Goal: Transaction & Acquisition: Book appointment/travel/reservation

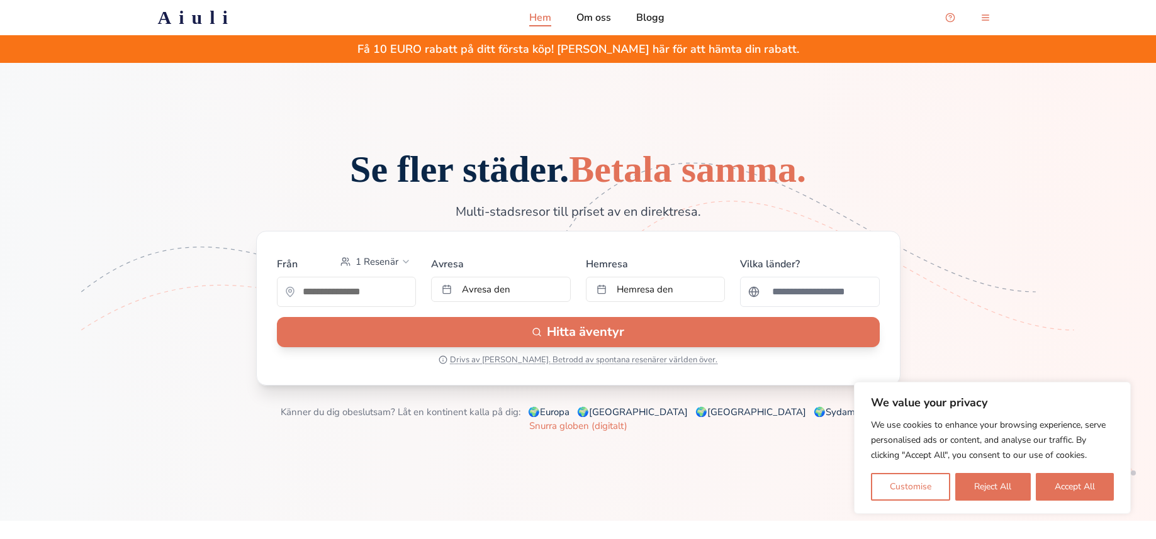
drag, startPoint x: 1080, startPoint y: 483, endPoint x: 1040, endPoint y: 458, distance: 46.6
click at [1080, 483] on button "Accept All" at bounding box center [1075, 487] width 78 height 28
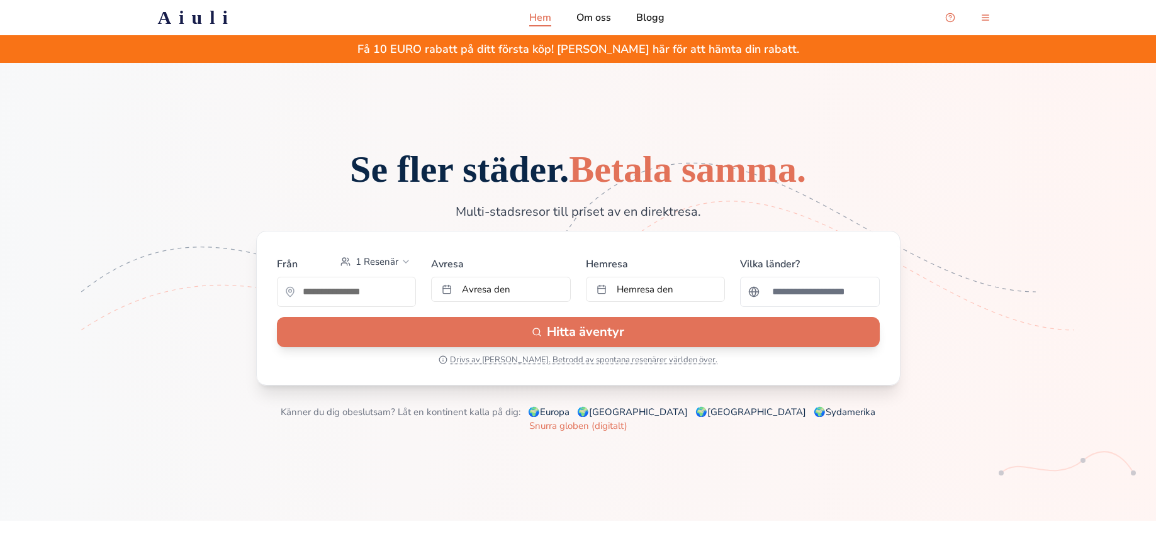
scroll to position [94, 0]
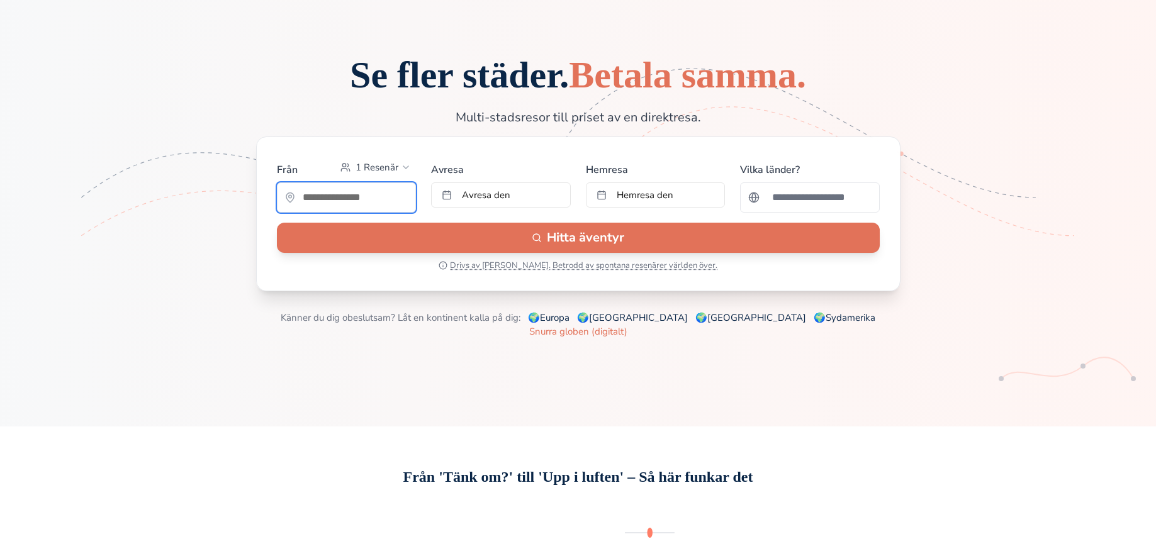
click at [364, 208] on input "text" at bounding box center [347, 197] width 138 height 25
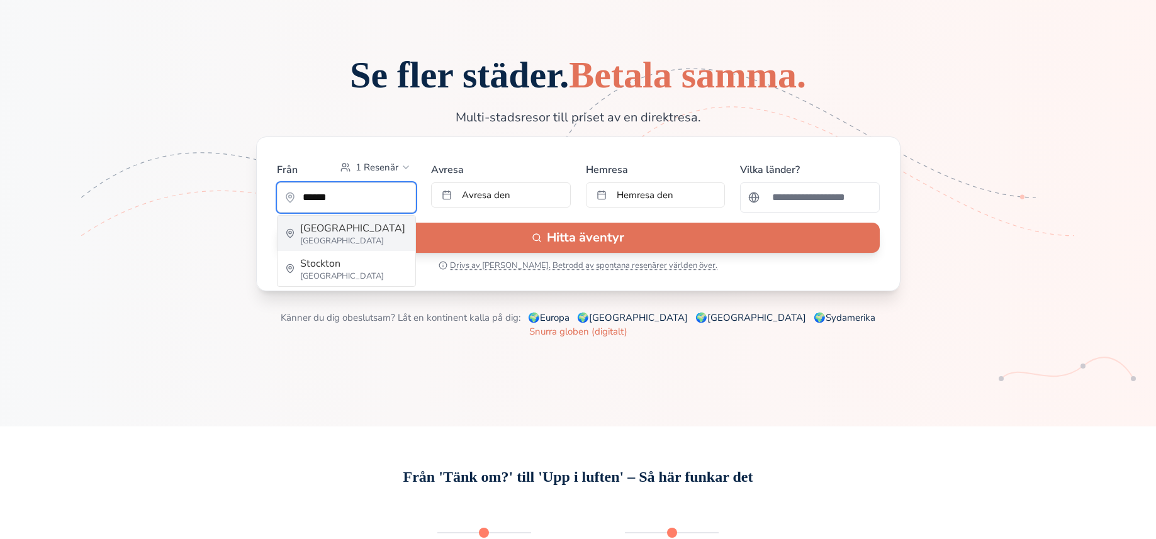
type input "*********"
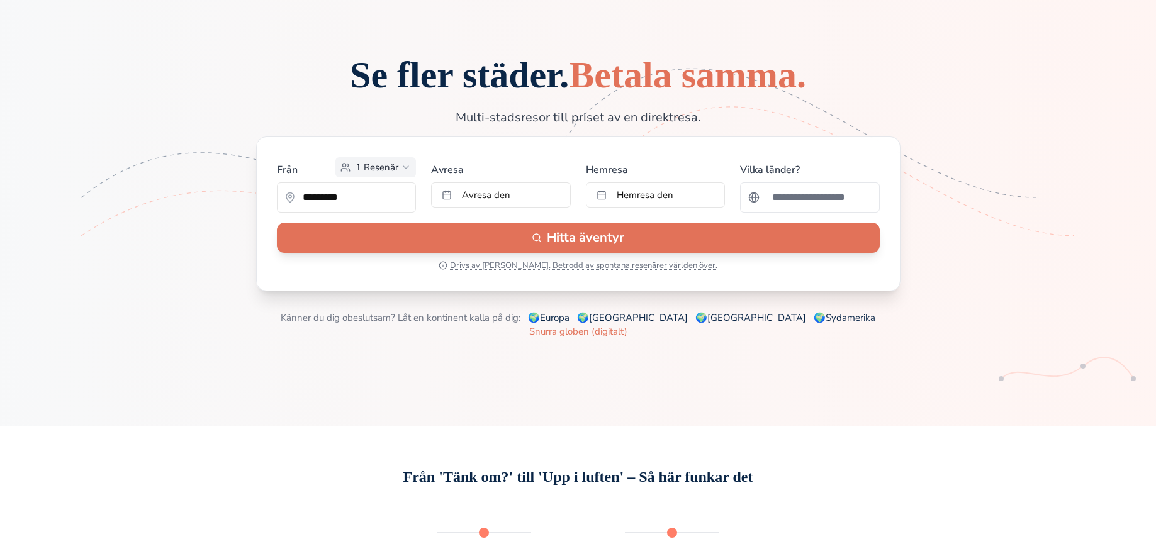
click at [395, 174] on span "1 Resenär" at bounding box center [377, 167] width 43 height 13
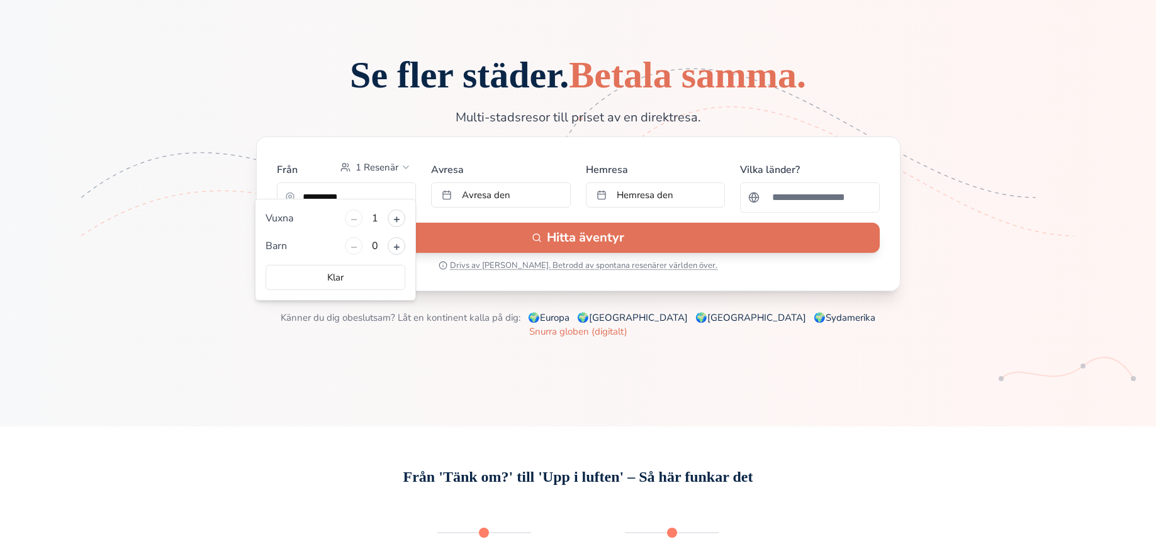
click at [211, 188] on div "Se fler städer. Betala samma. Multi-stadsresor till priset av en direktresa. Fr…" at bounding box center [578, 197] width 1076 height 283
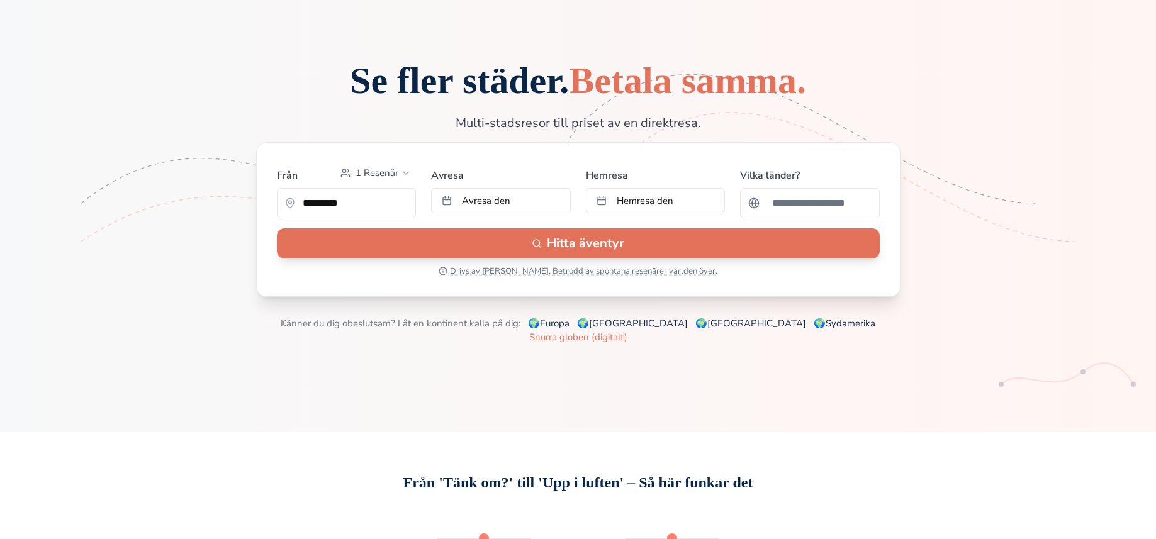
scroll to position [102, 0]
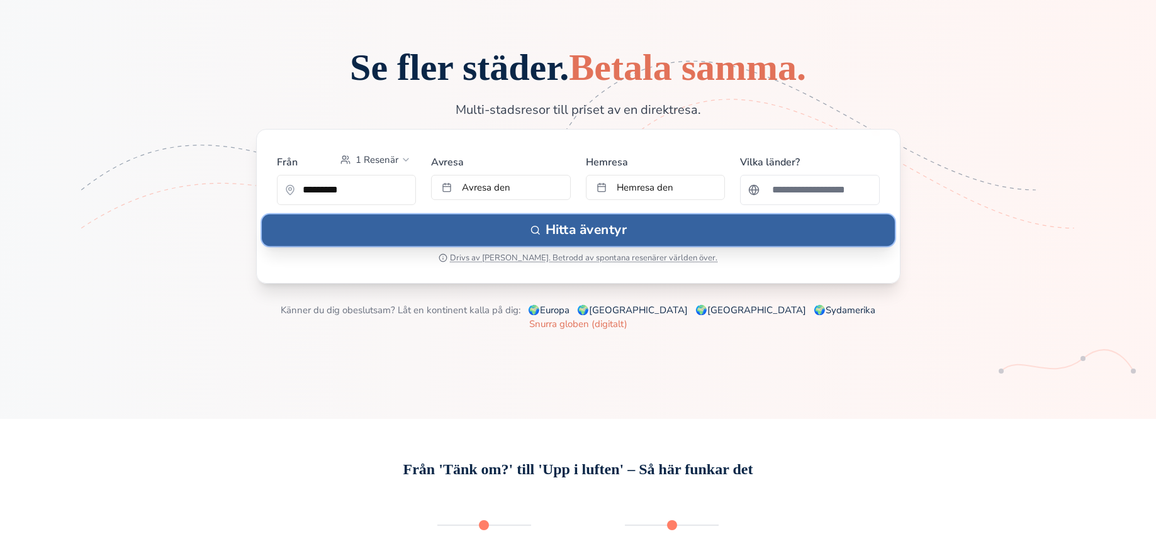
click at [591, 246] on button "Hitta äventyr" at bounding box center [578, 230] width 633 height 31
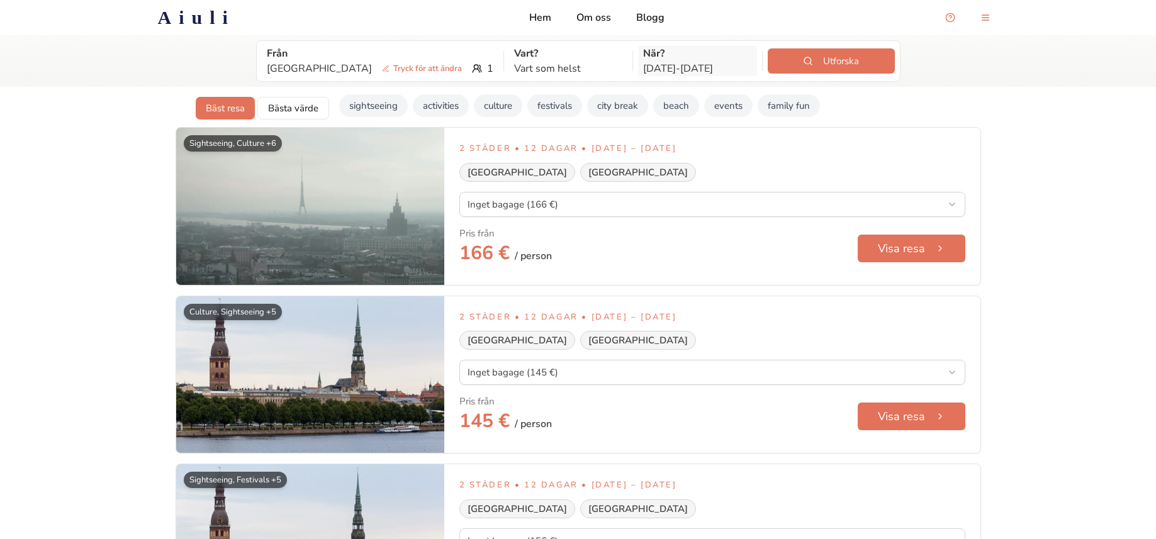
click at [643, 70] on p "[DATE] - [DATE]" at bounding box center [697, 68] width 109 height 15
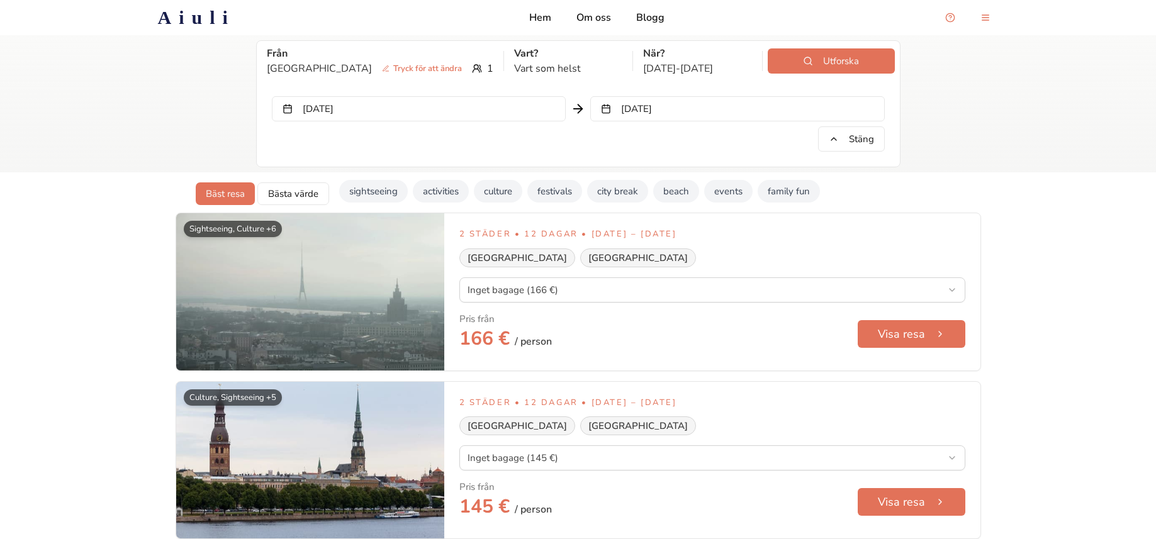
click at [339, 112] on button "[DATE]" at bounding box center [419, 108] width 294 height 25
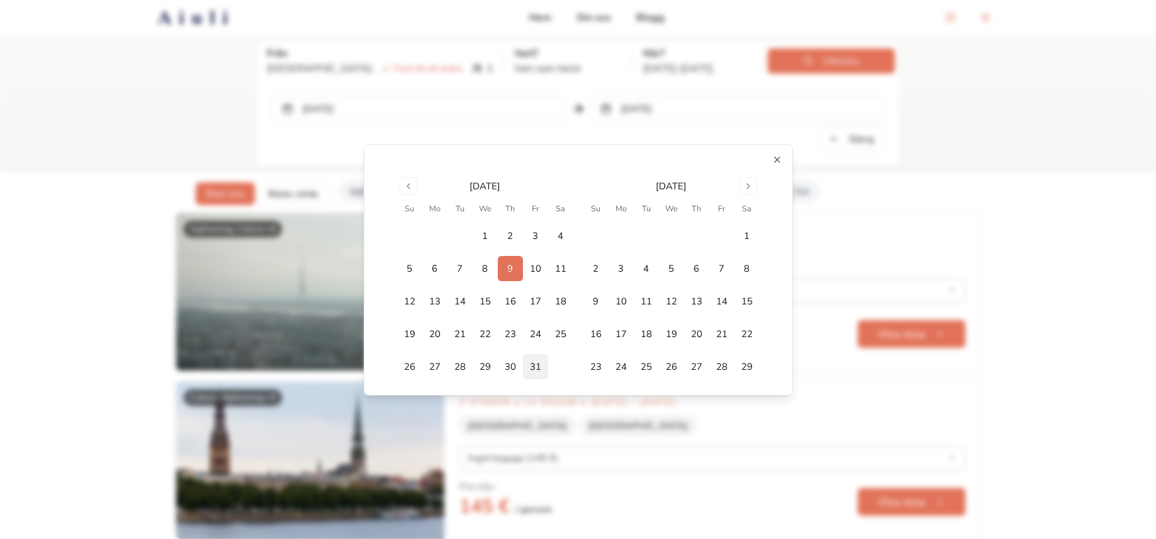
click at [539, 366] on button "31" at bounding box center [535, 366] width 25 height 25
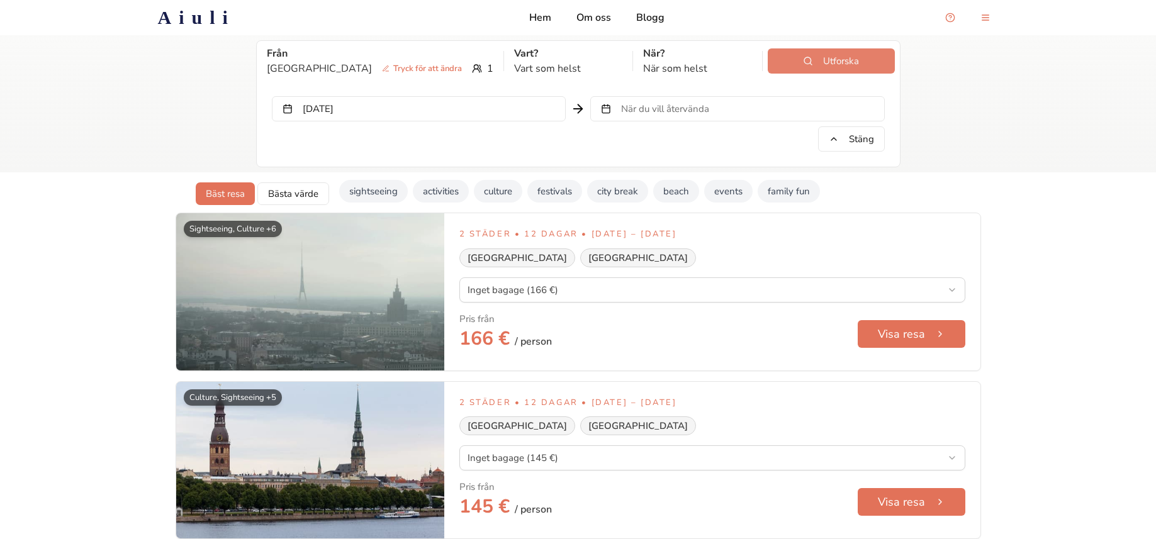
click at [817, 65] on button "Utforska" at bounding box center [831, 60] width 127 height 25
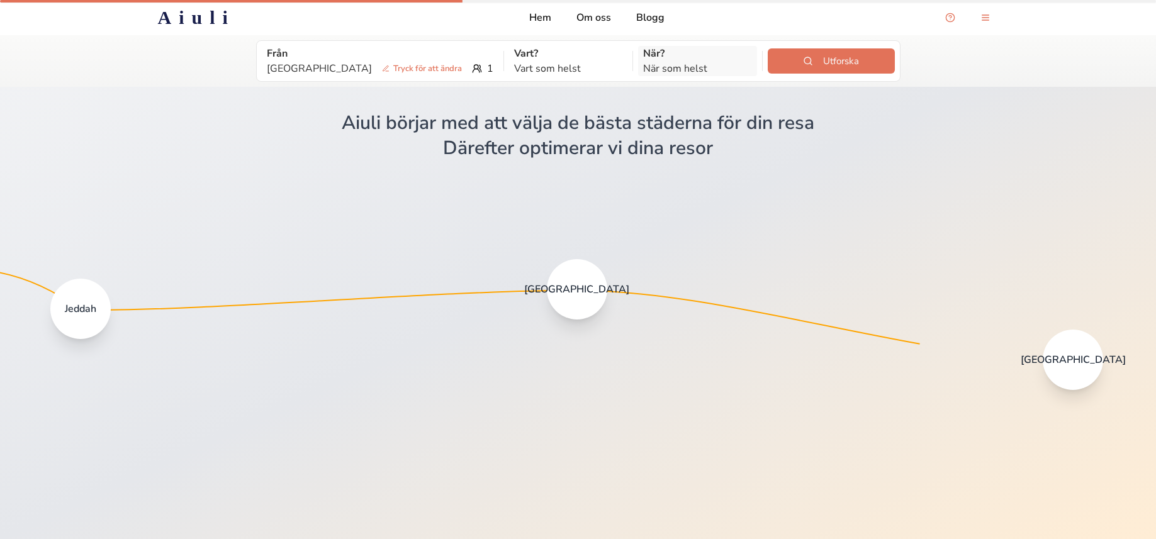
click at [662, 60] on p "När?" at bounding box center [697, 53] width 109 height 15
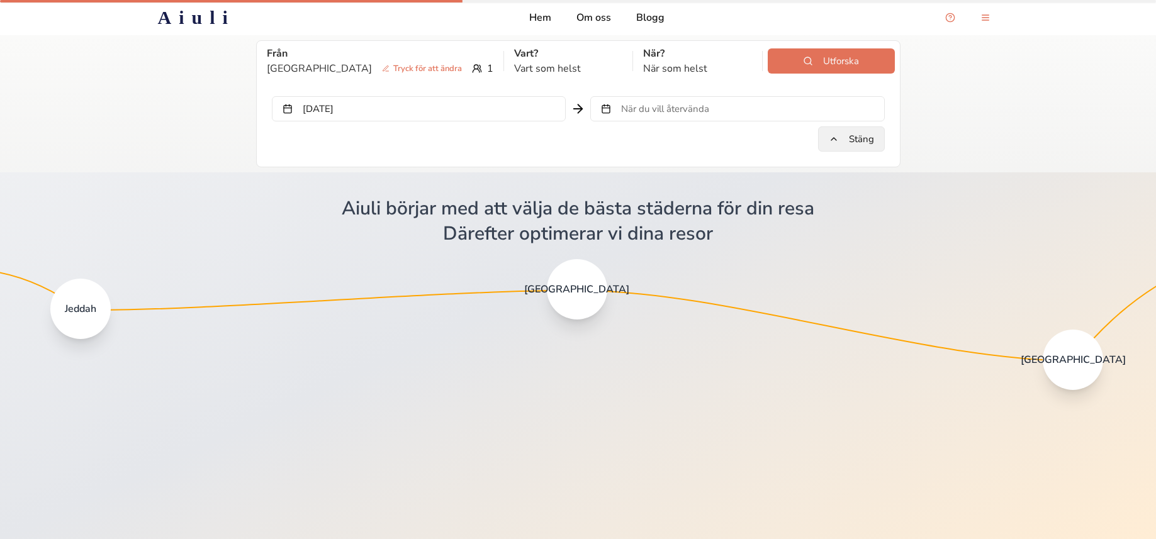
click at [841, 142] on button "Stäng" at bounding box center [851, 139] width 67 height 25
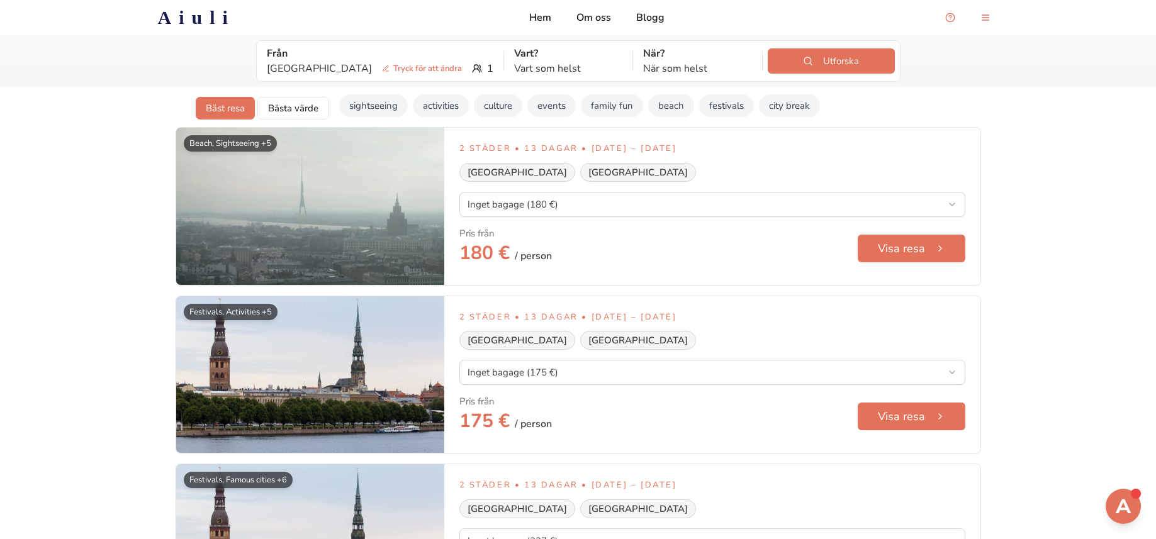
click at [195, 16] on h2 "Aiuli" at bounding box center [196, 17] width 77 height 23
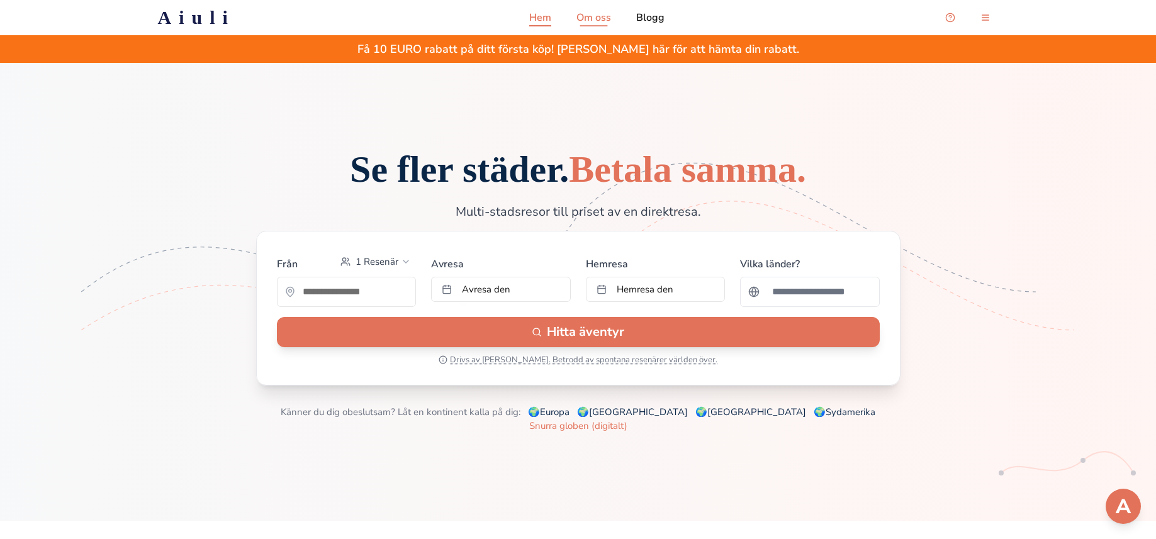
drag, startPoint x: 589, startPoint y: 14, endPoint x: 594, endPoint y: 20, distance: 7.6
click at [590, 14] on p "Om oss" at bounding box center [594, 17] width 35 height 15
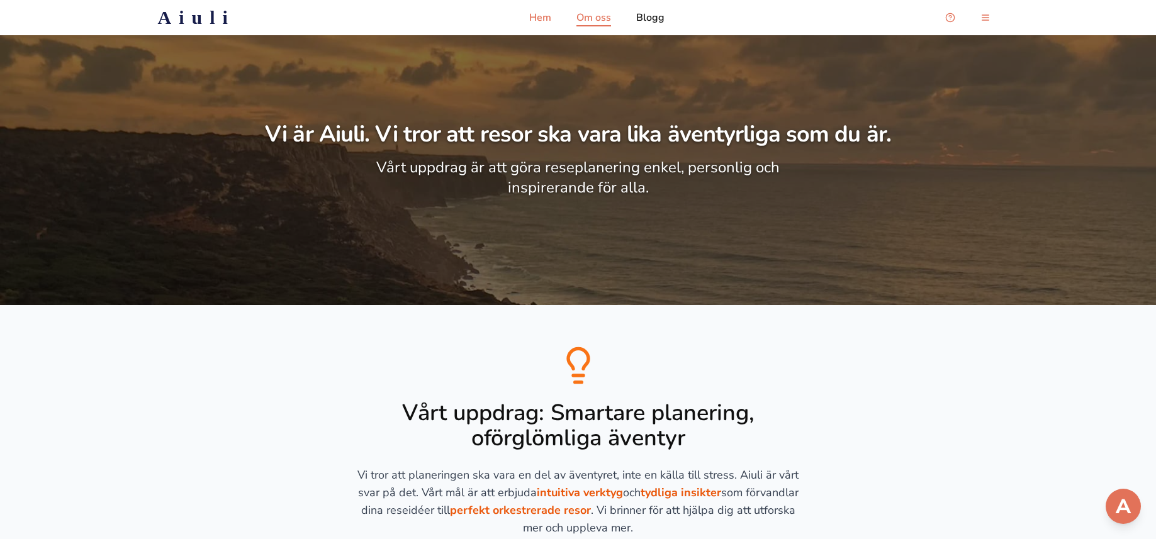
click at [544, 21] on p "Hem" at bounding box center [540, 17] width 22 height 15
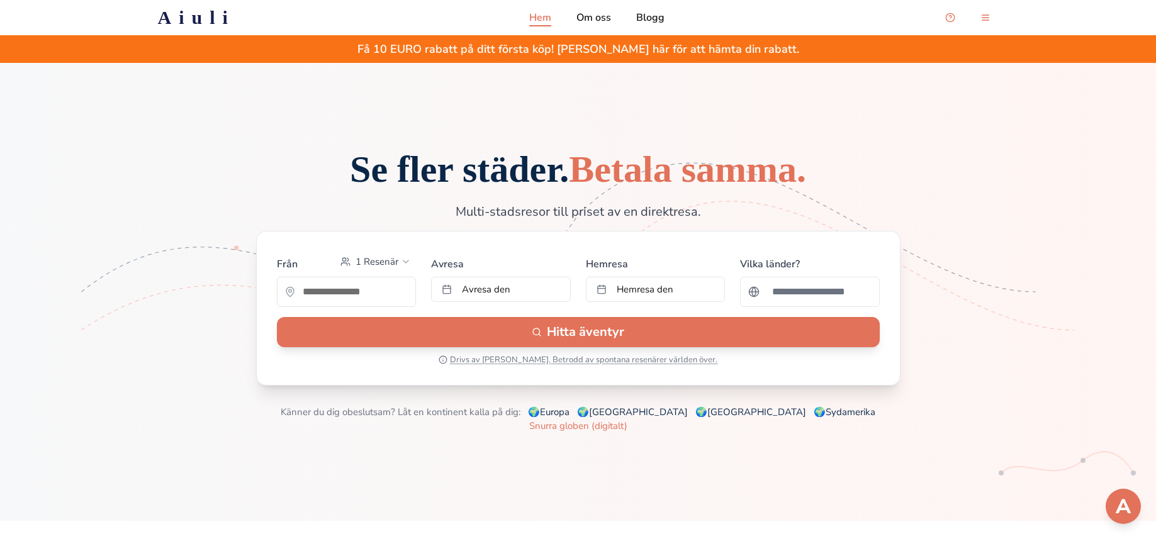
click at [524, 261] on form "Från 1 Resenär Avresa Avresa den Hemresa Hemresa den Vilka länder? Hitta äventy…" at bounding box center [578, 308] width 645 height 155
click at [344, 150] on h1 "Se fler städer. Betala samma." at bounding box center [578, 169] width 564 height 38
click at [199, 262] on div "Se fler städer. Betala samma. Multi-stadsresor till priset av en direktresa. Fr…" at bounding box center [578, 291] width 1076 height 283
click at [303, 188] on h1 "Se fler städer. Betala samma." at bounding box center [578, 169] width 564 height 38
